Goal: Check status: Verify the current state of an ongoing process or item

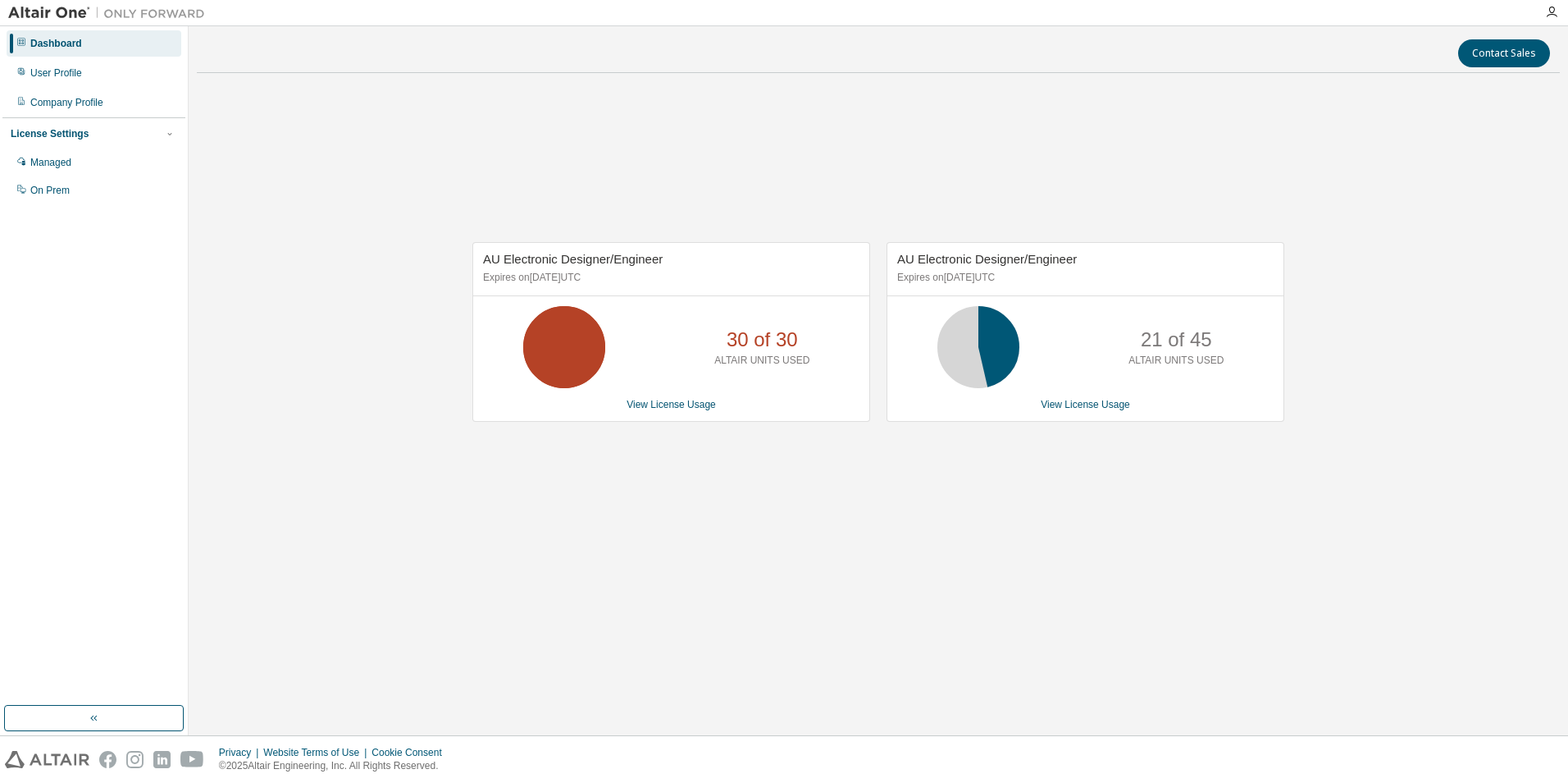
click at [879, 496] on div "AU Electronic Designer/Engineer Expires on [DATE] UTC 30 of 30 ALTAIR UNITS USE…" at bounding box center [878, 340] width 1362 height 509
click at [668, 407] on link "View License Usage" at bounding box center [671, 405] width 89 height 12
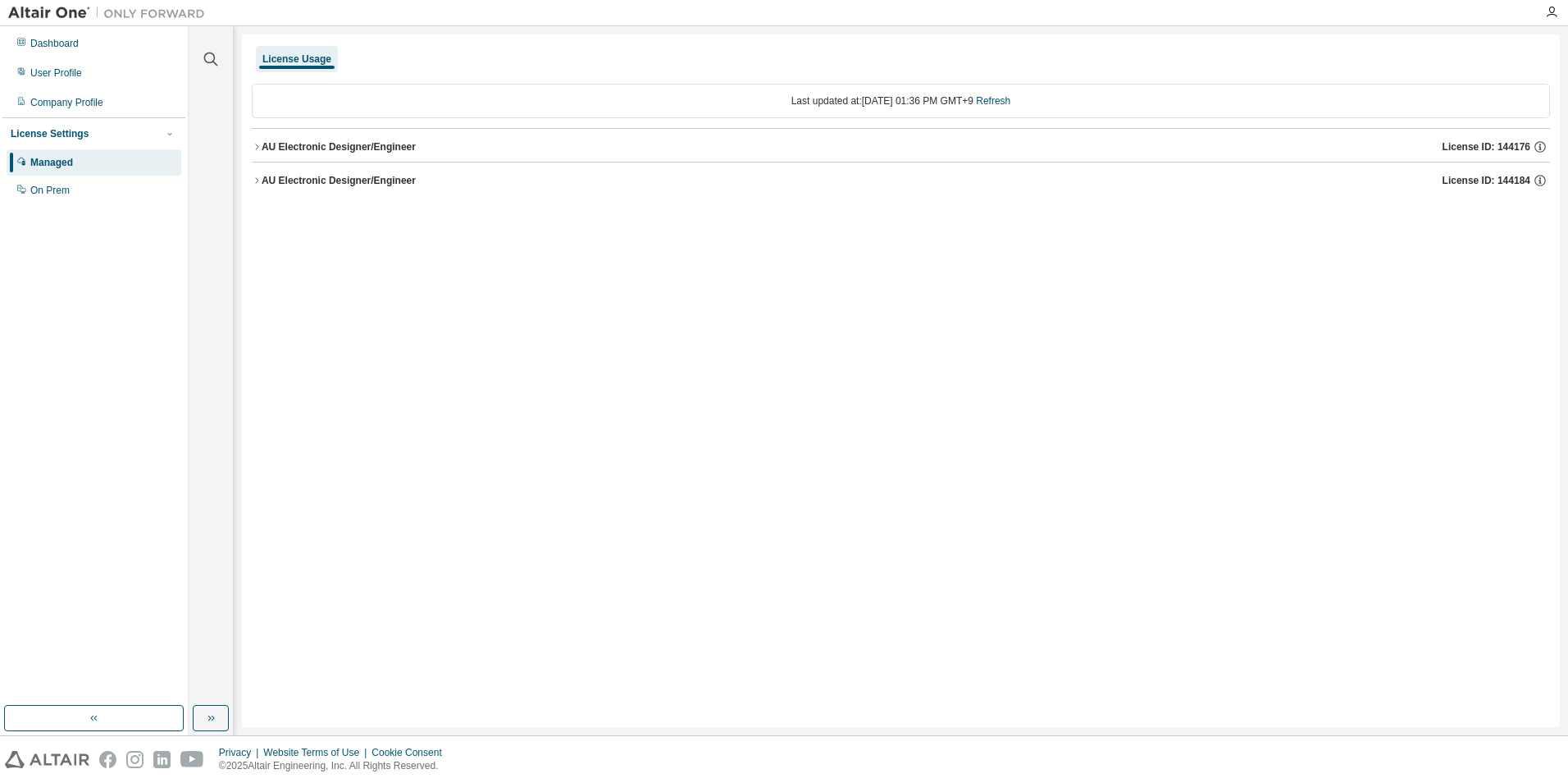
click at [390, 156] on button "AU Electronic Designer/Engineer License ID: 144176" at bounding box center [900, 146] width 1298 height 36
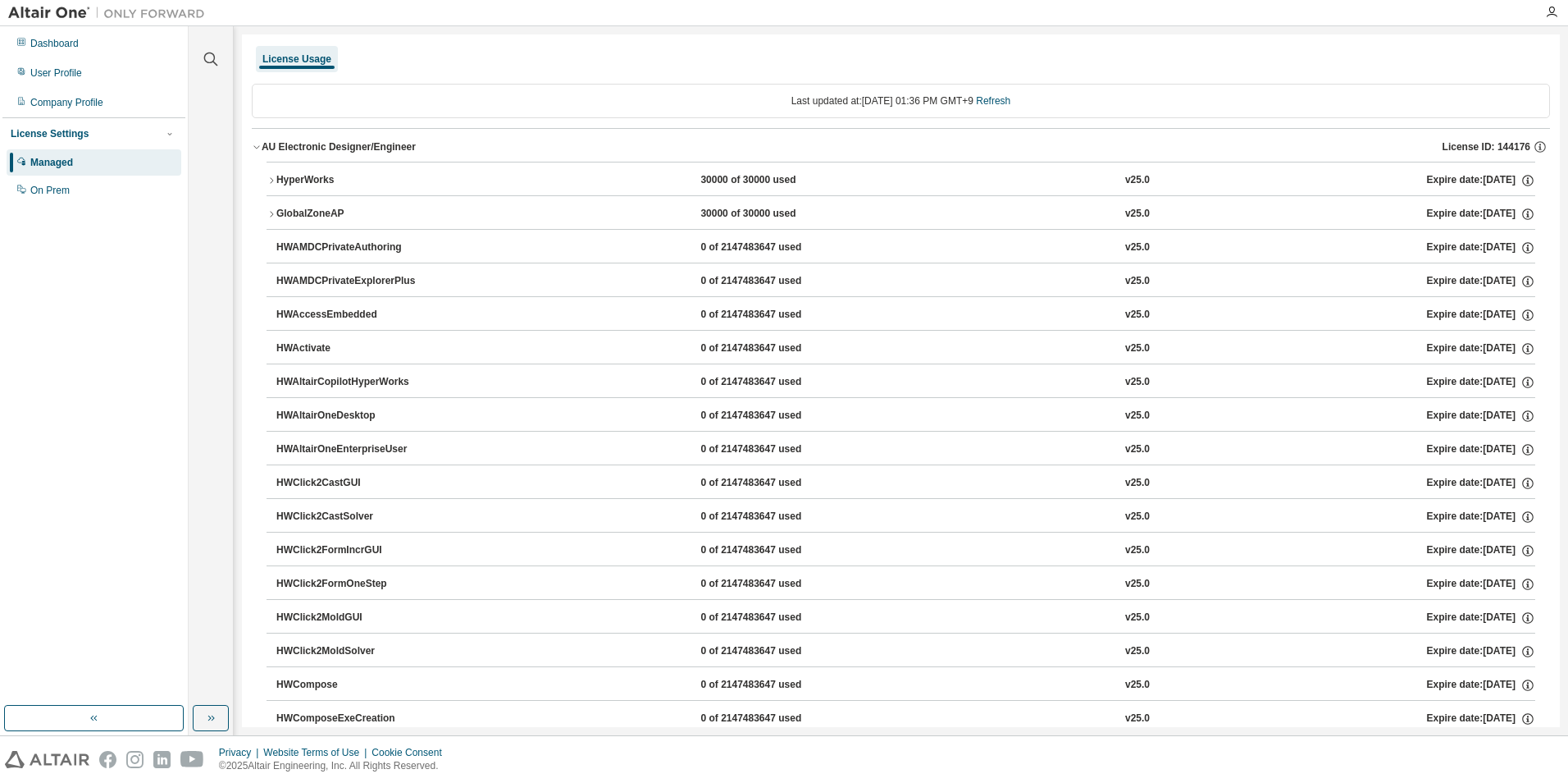
click at [268, 177] on icon "button" at bounding box center [271, 180] width 10 height 10
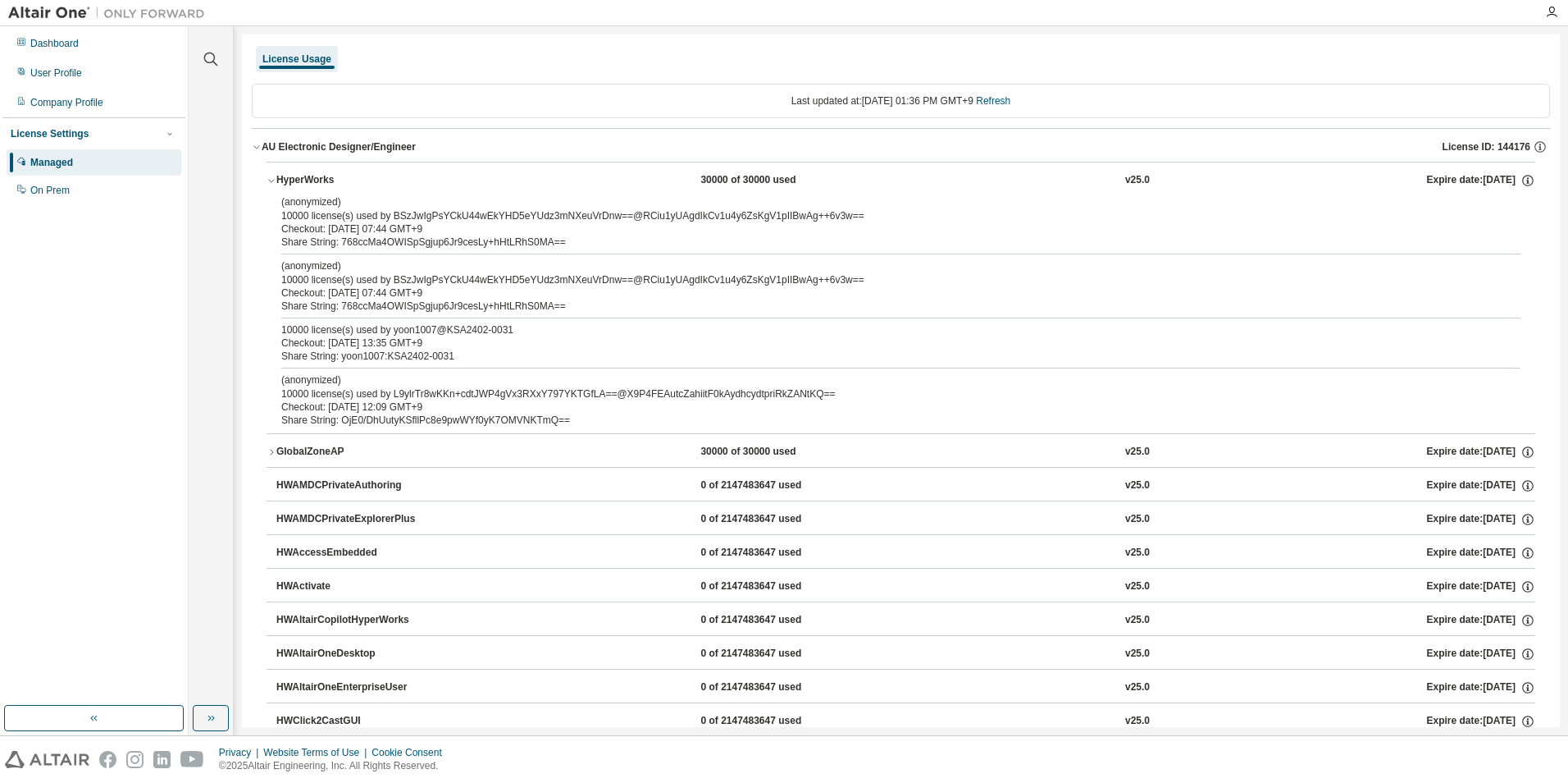
click at [269, 456] on icon "button" at bounding box center [271, 452] width 10 height 10
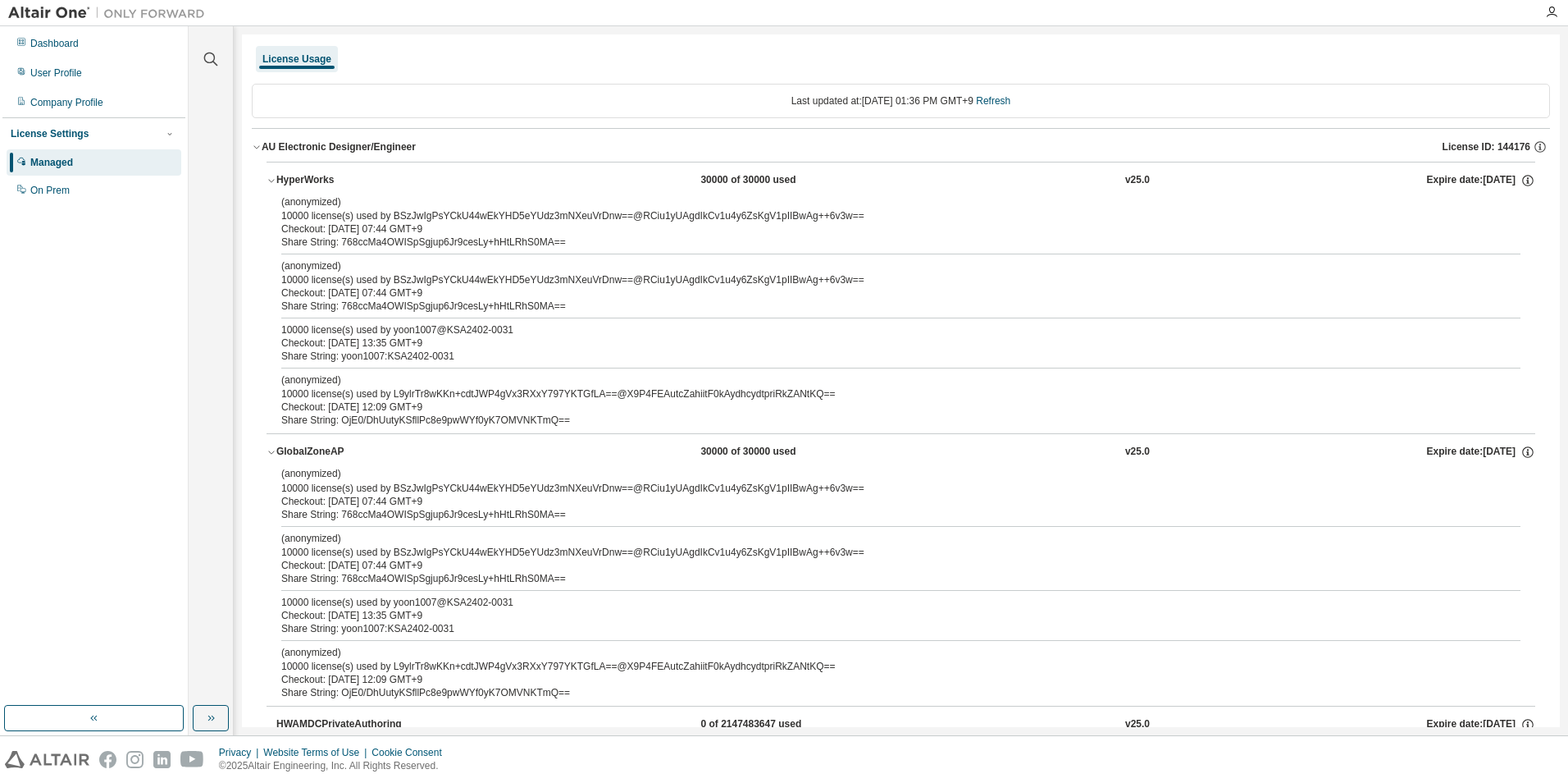
click at [258, 148] on icon "button" at bounding box center [257, 147] width 6 height 3
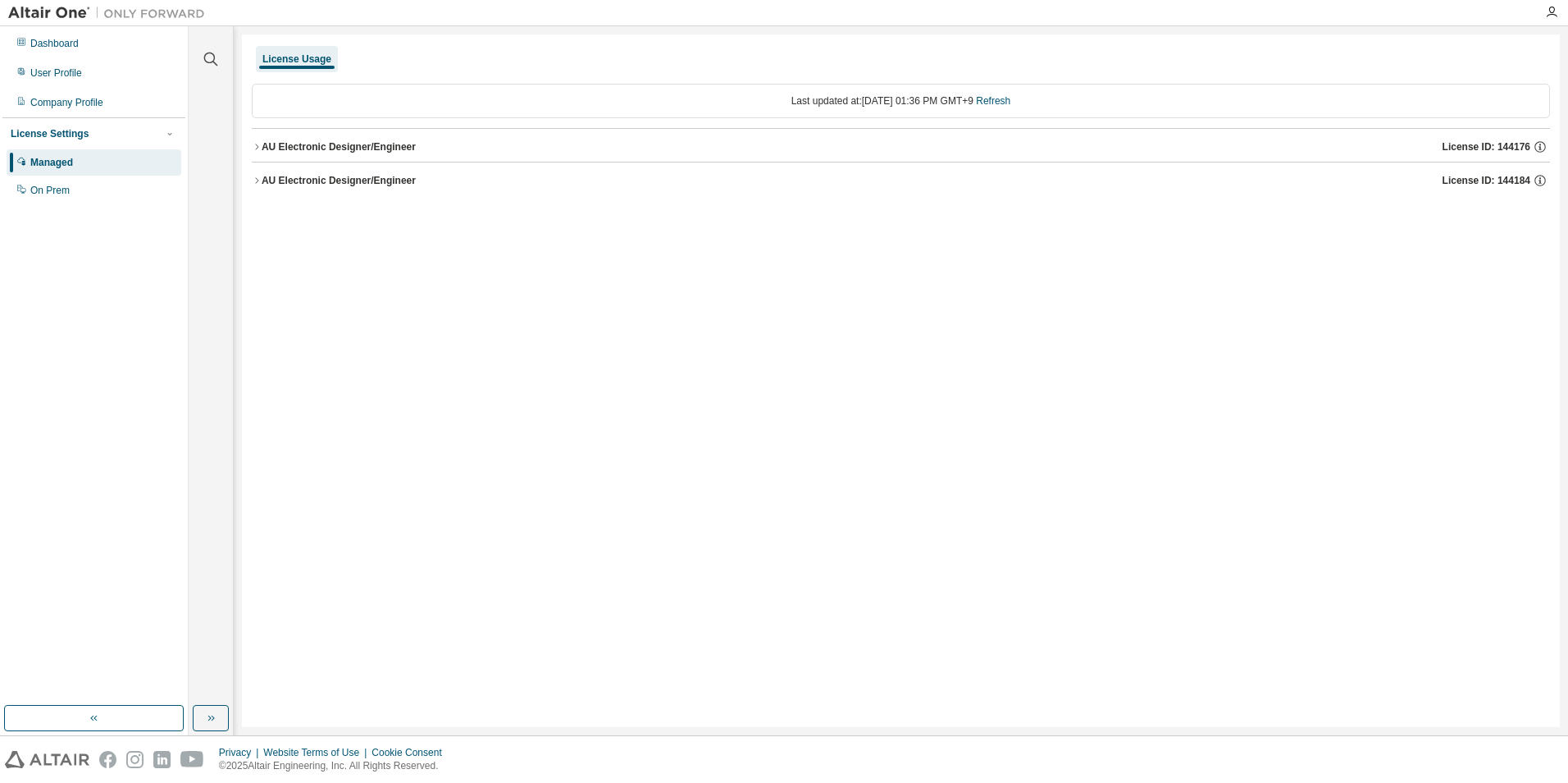
click at [261, 176] on icon "button" at bounding box center [257, 180] width 10 height 10
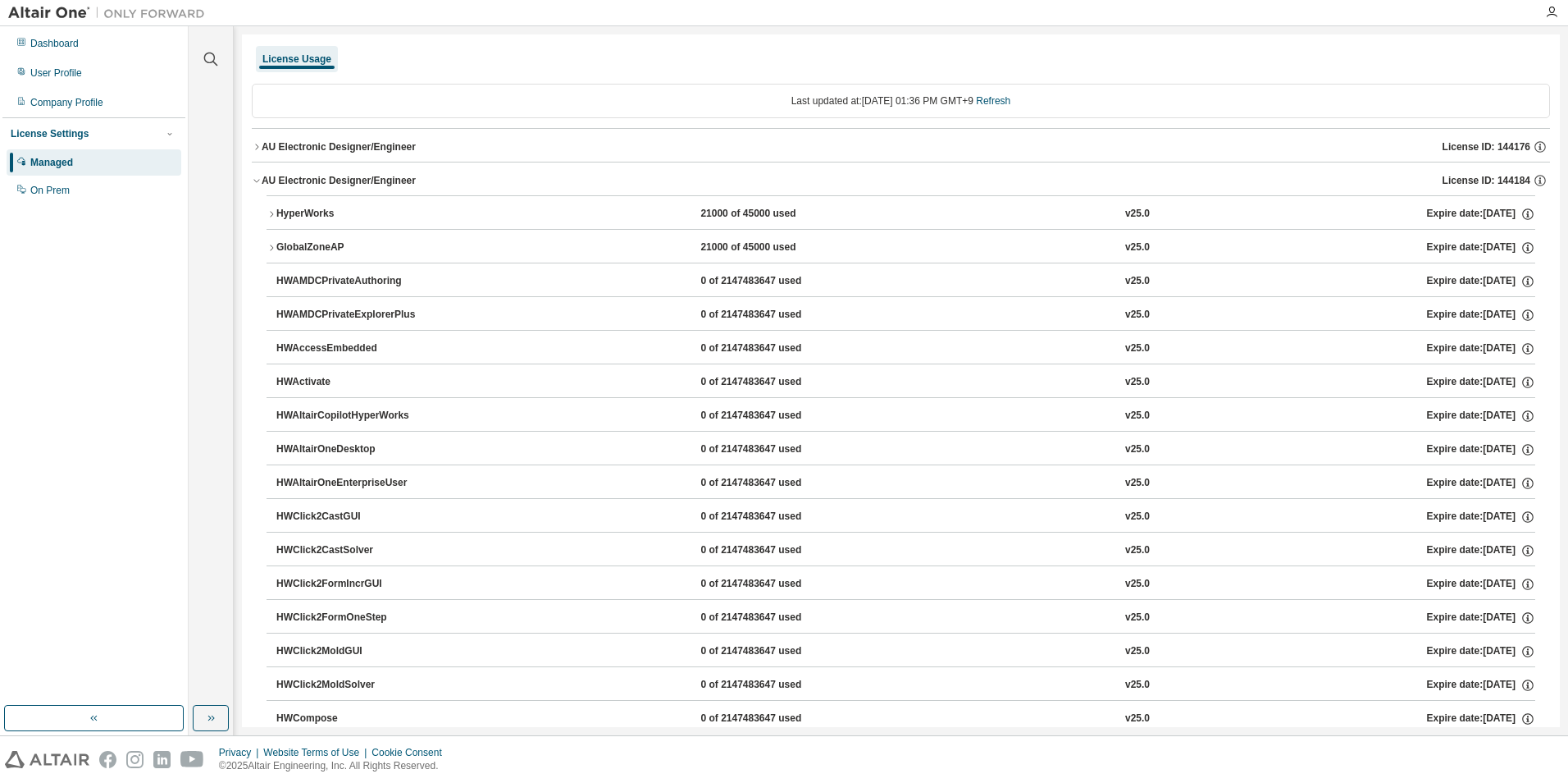
click at [274, 219] on icon "button" at bounding box center [271, 214] width 10 height 10
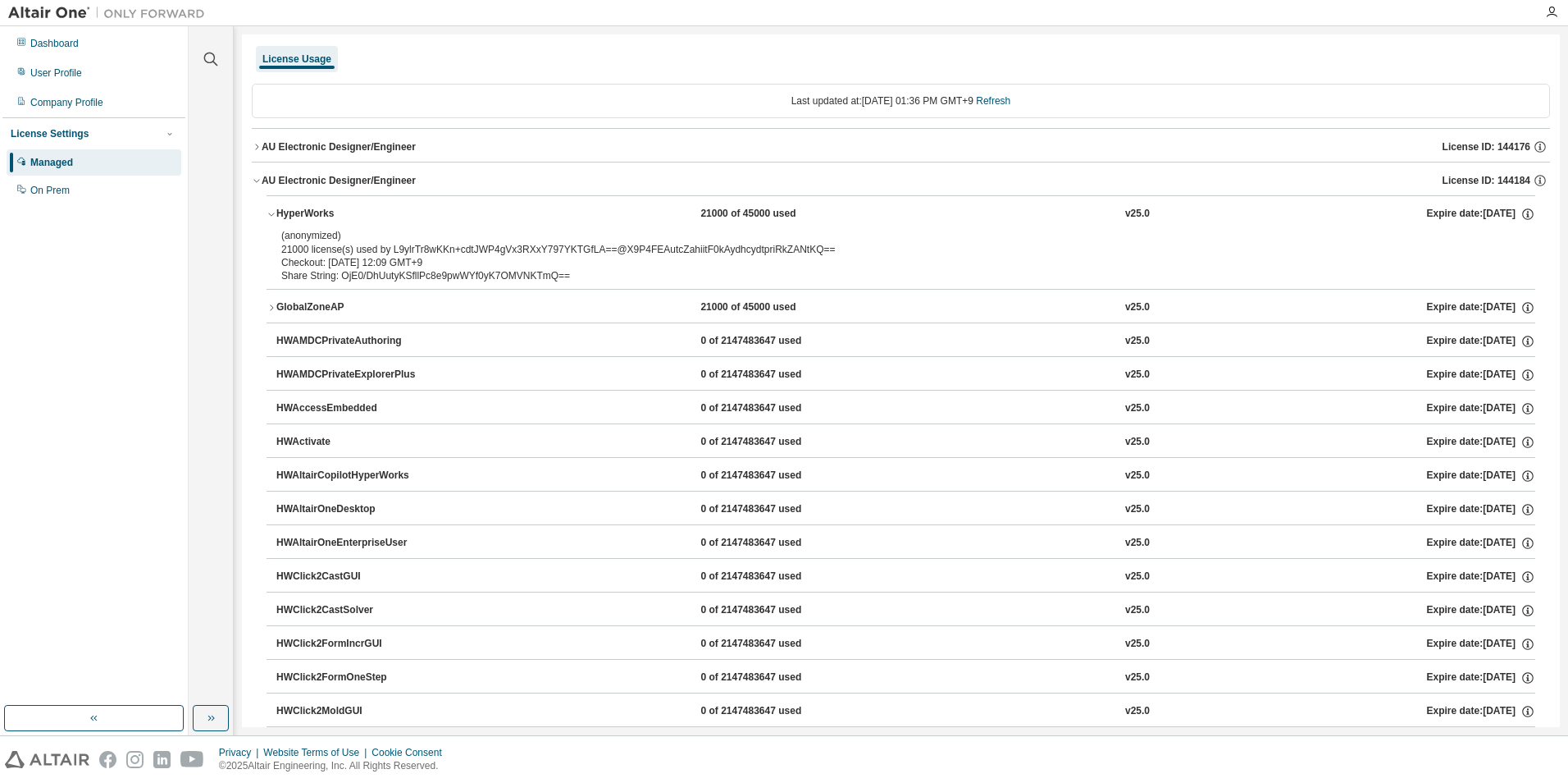
click at [266, 302] on button "GlobalZoneAP 21000 of 45000 used v25.0 Expire date: [DATE]" at bounding box center [900, 308] width 1268 height 36
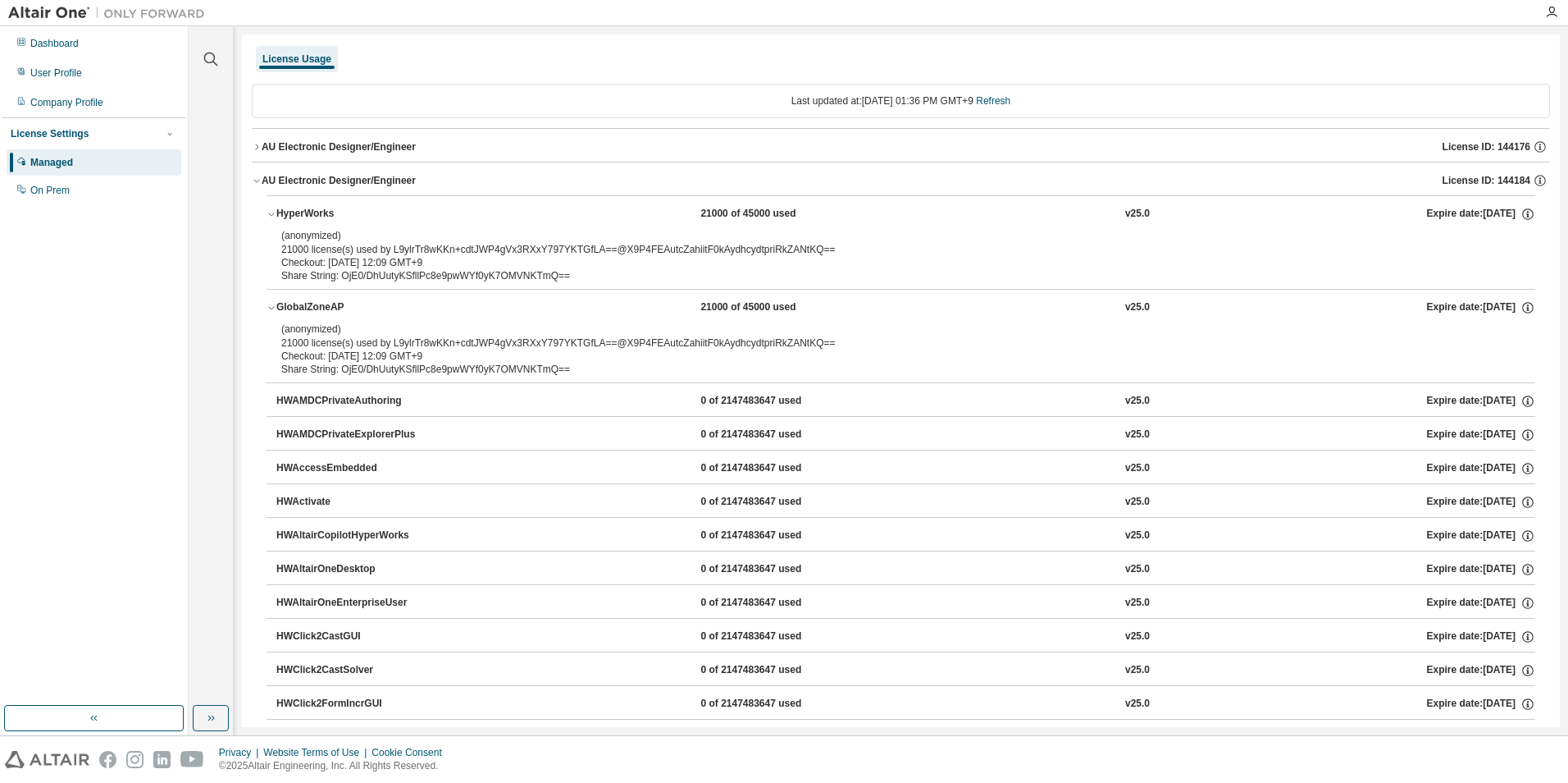
click at [261, 152] on div "AU Electronic Designer/Engineer" at bounding box center [338, 146] width 154 height 13
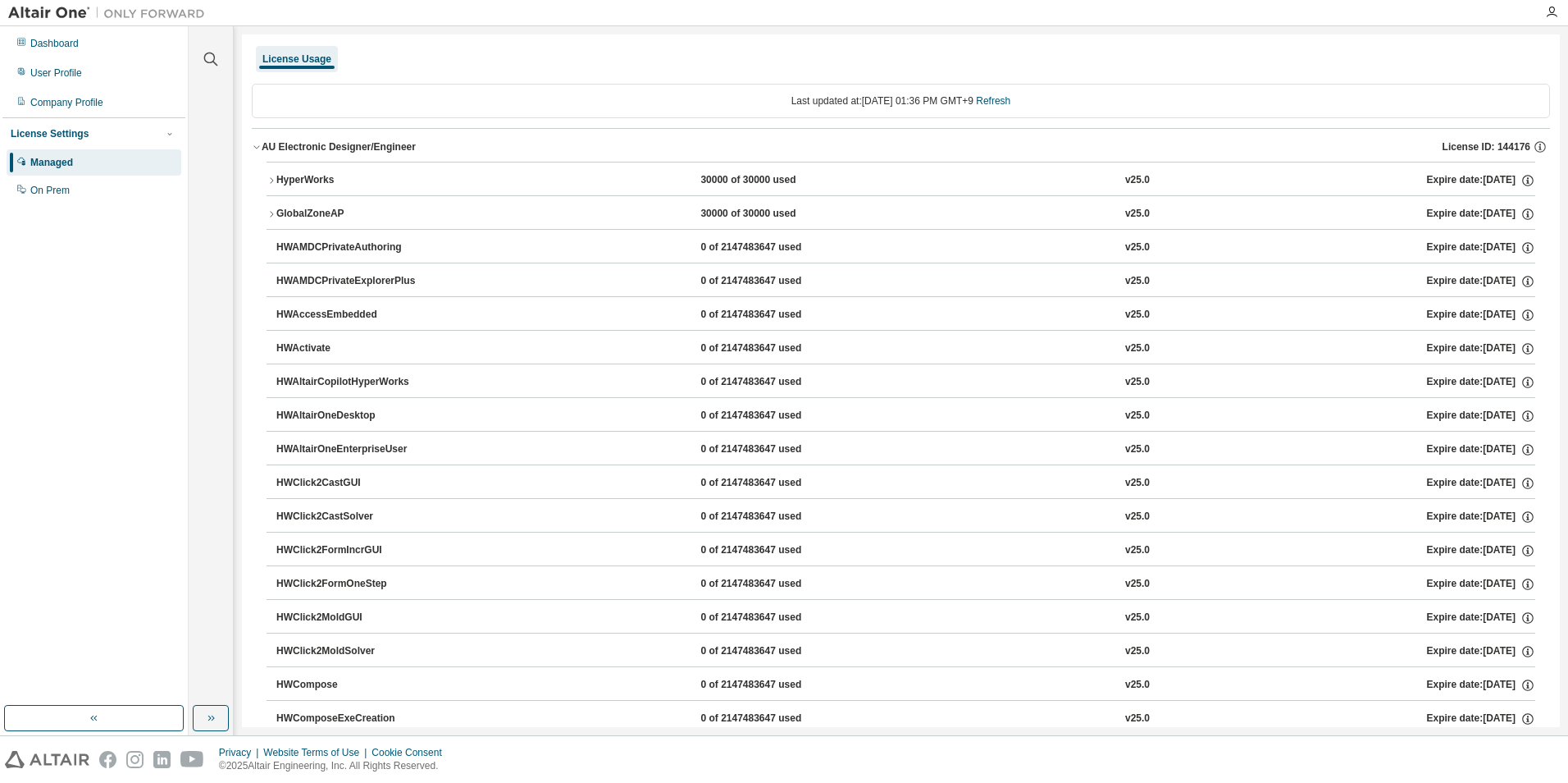
click at [269, 183] on icon "button" at bounding box center [271, 180] width 10 height 10
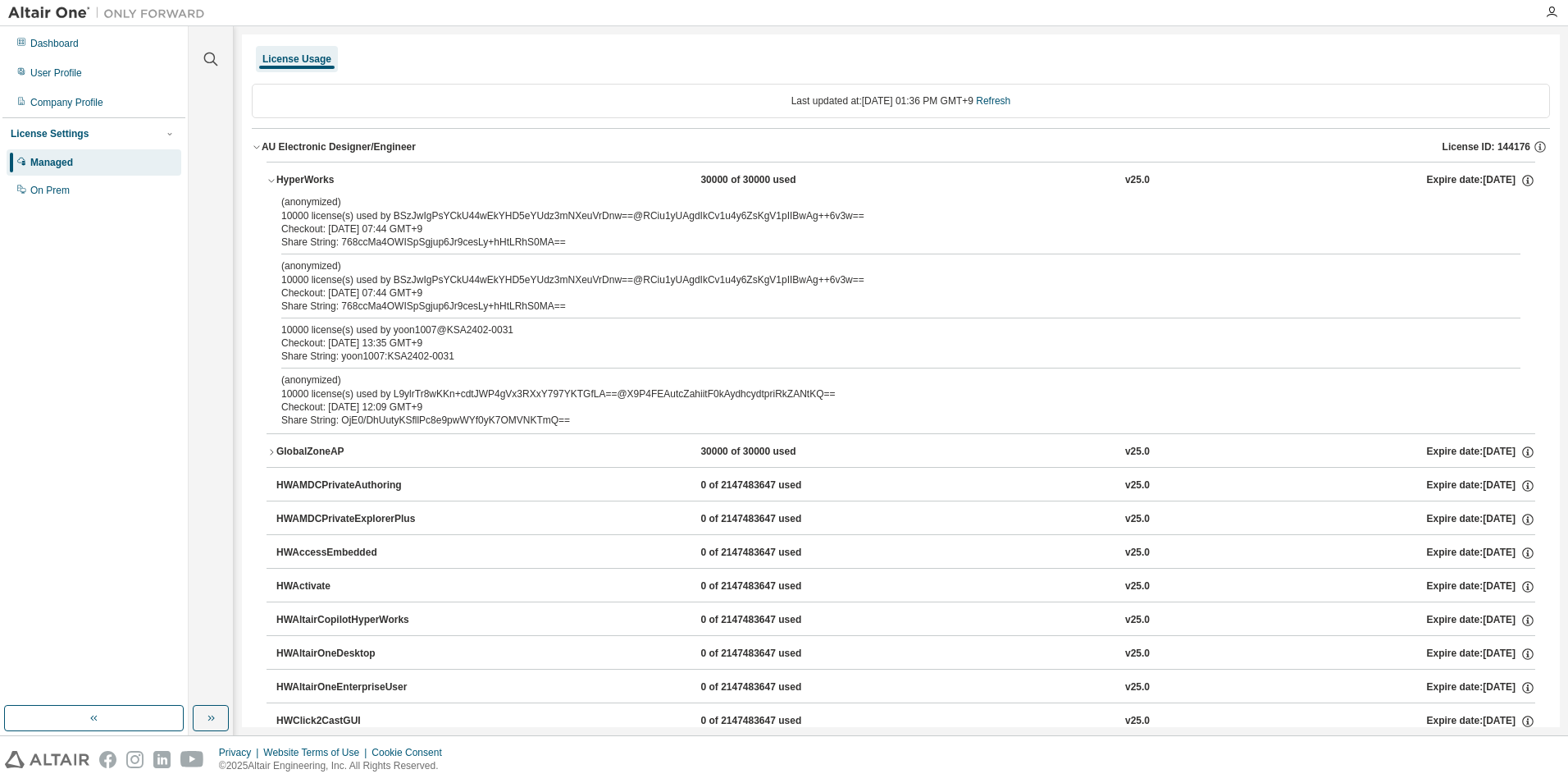
click at [268, 451] on icon "button" at bounding box center [271, 452] width 10 height 10
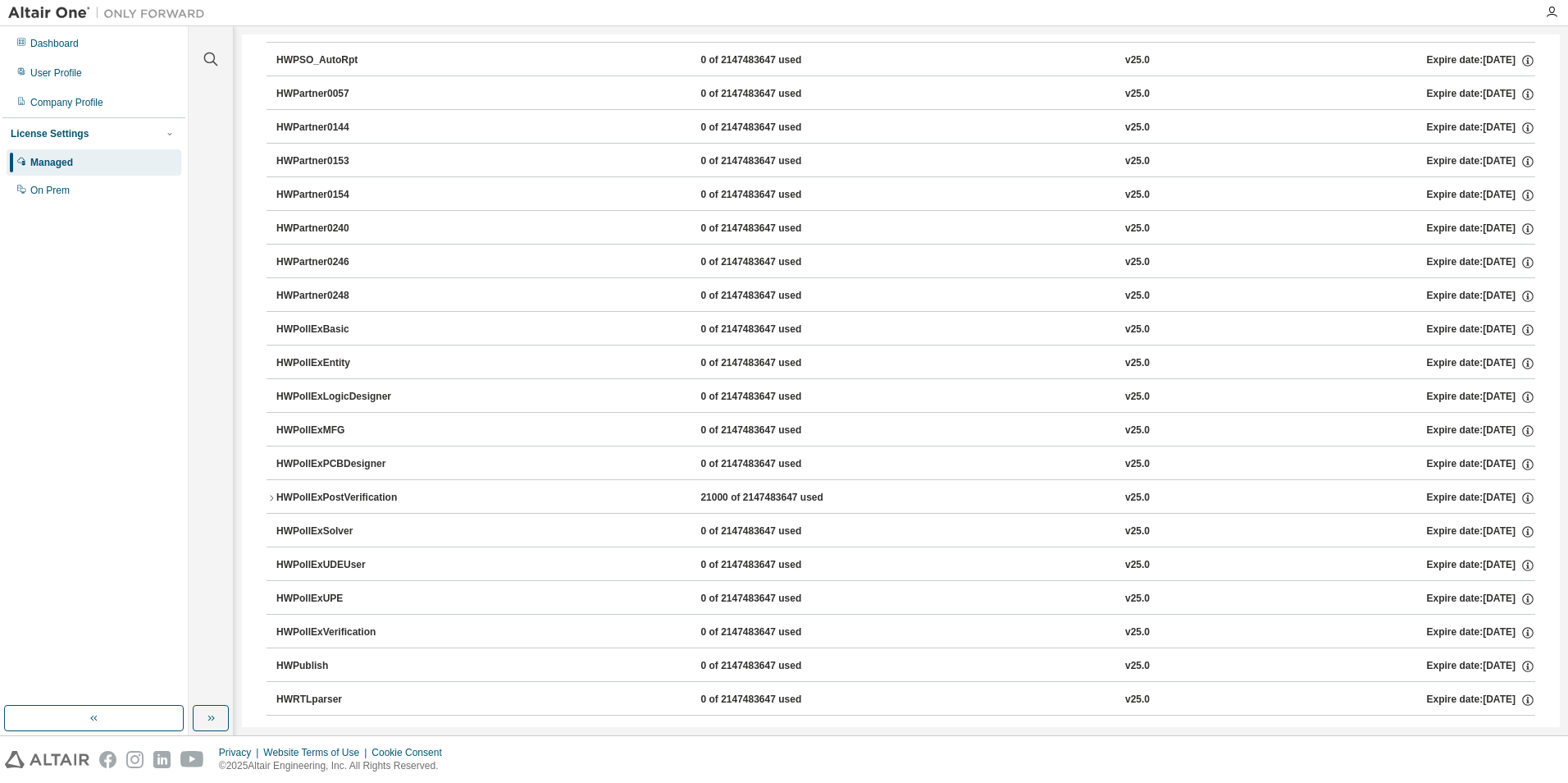
scroll to position [8614, 0]
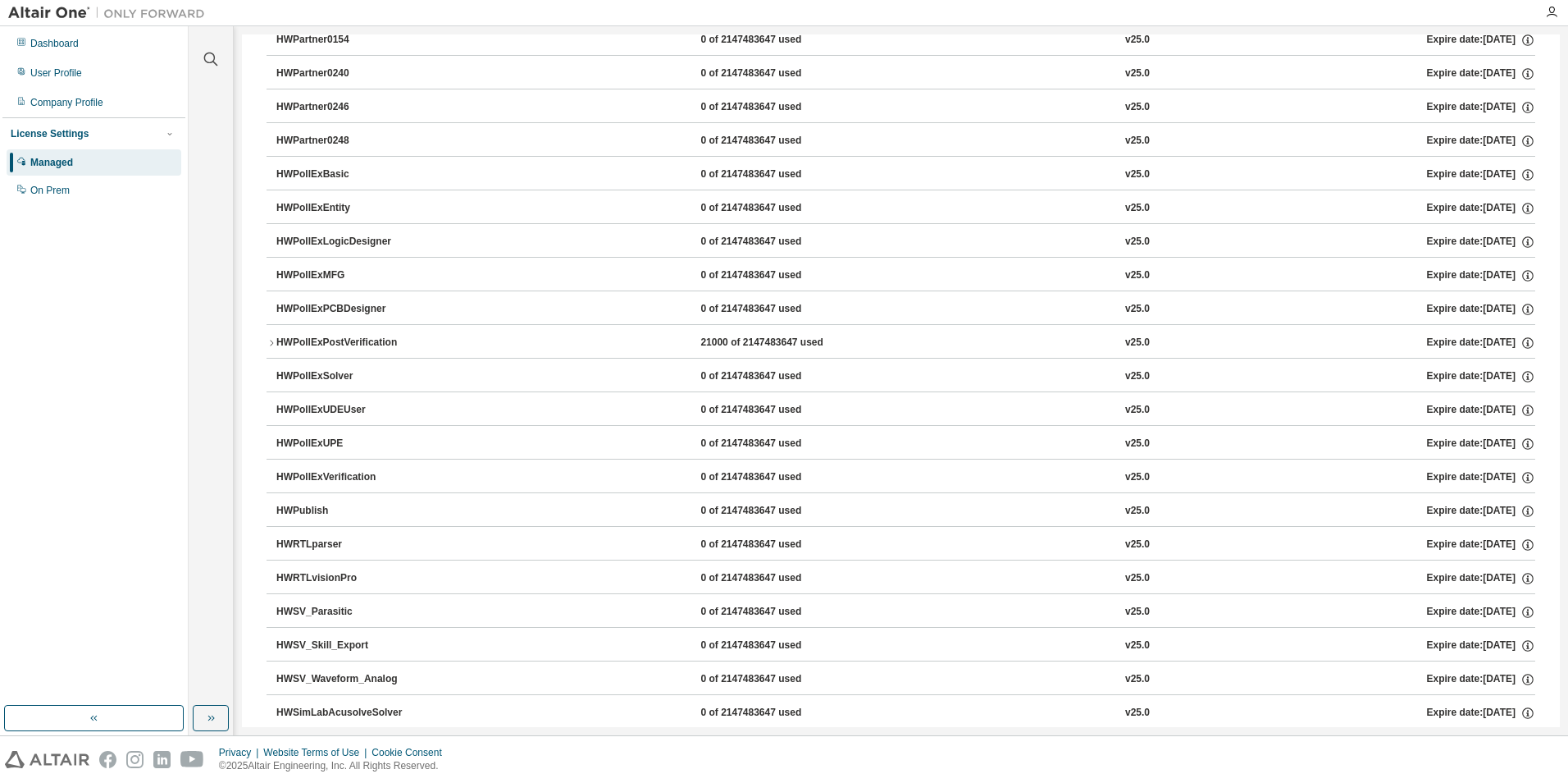
click at [269, 344] on icon "button" at bounding box center [271, 343] width 10 height 10
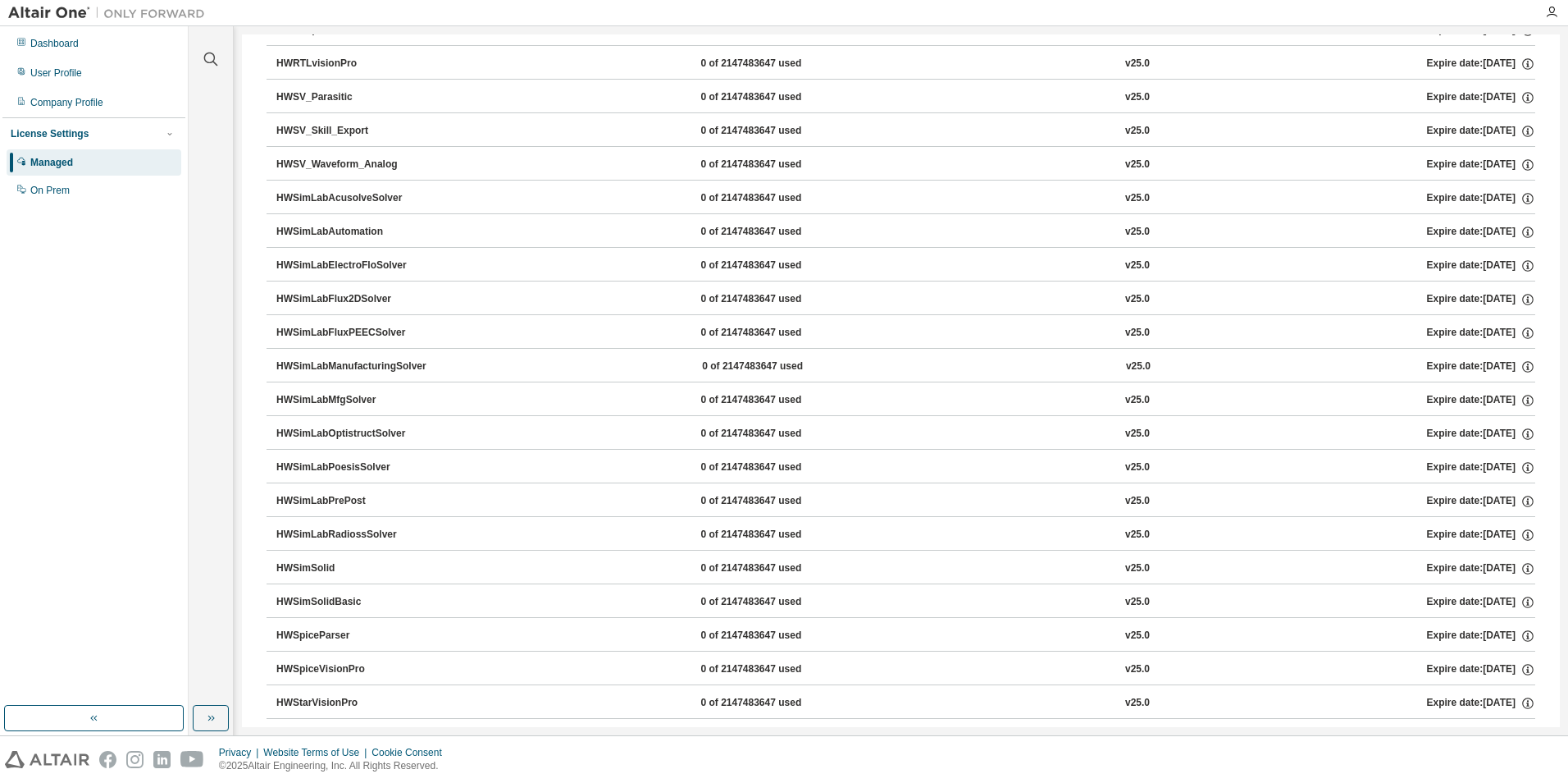
scroll to position [9343, 0]
